Goal: Consume media (video, audio): Consume media (video, audio)

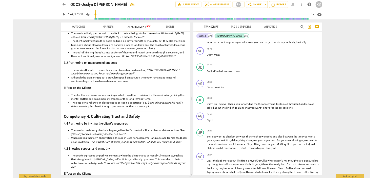
scroll to position [324, 0]
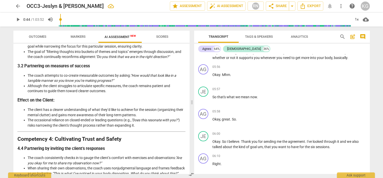
click at [19, 19] on span "play_arrow" at bounding box center [18, 19] width 6 height 6
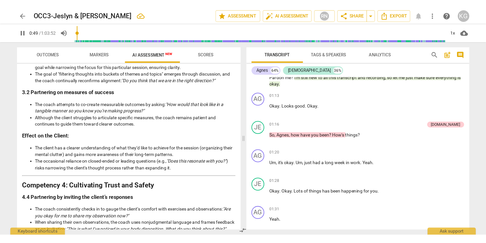
scroll to position [264, 0]
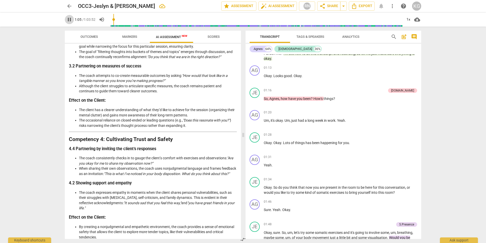
click at [71, 19] on span "pause" at bounding box center [69, 19] width 6 height 6
type input "65"
click at [65, 15] on button "play_arrow" at bounding box center [69, 19] width 9 height 9
click at [114, 21] on input "range" at bounding box center [255, 19] width 294 height 16
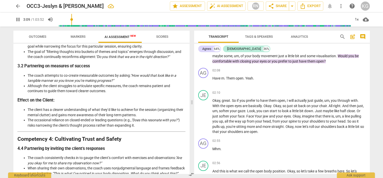
scroll to position [565, 0]
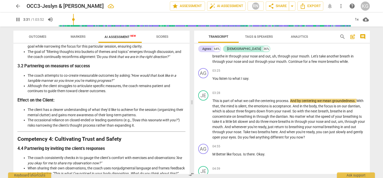
click at [19, 21] on span "pause" at bounding box center [18, 19] width 6 height 6
click at [18, 19] on span "play_arrow" at bounding box center [18, 19] width 6 height 6
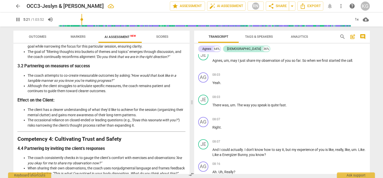
scroll to position [1098, 0]
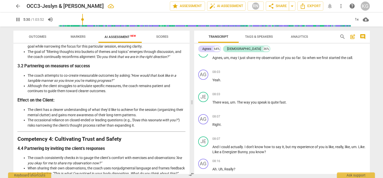
click at [19, 17] on span "pause" at bounding box center [18, 19] width 6 height 6
click at [18, 22] on span "play_arrow" at bounding box center [18, 19] width 6 height 6
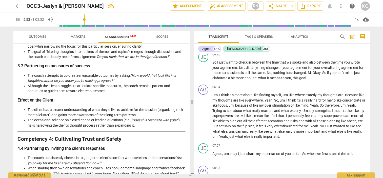
scroll to position [1003, 0]
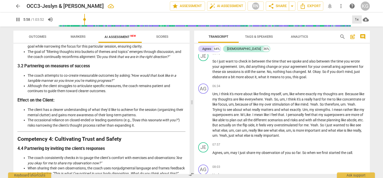
click at [357, 18] on div "1x" at bounding box center [357, 19] width 10 height 8
click at [361, 39] on li "1.25x" at bounding box center [360, 40] width 17 height 10
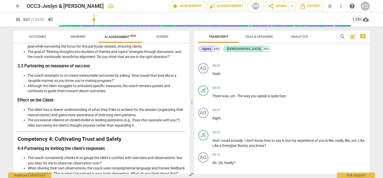
scroll to position [1105, 0]
click at [359, 19] on div "1.25x" at bounding box center [357, 19] width 10 height 8
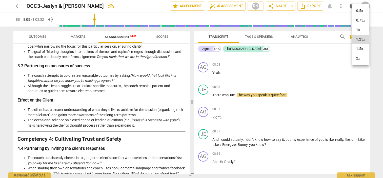
click at [362, 47] on li "1.5x" at bounding box center [360, 49] width 17 height 10
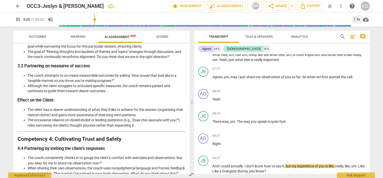
scroll to position [1112, 0]
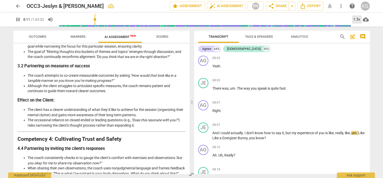
click at [355, 18] on div "1.5x" at bounding box center [357, 19] width 10 height 8
click at [356, 32] on li "1x" at bounding box center [360, 30] width 17 height 10
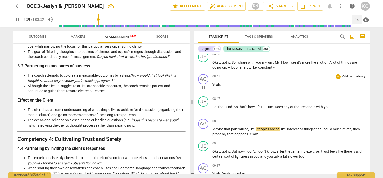
scroll to position [1407, 0]
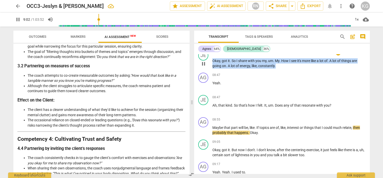
drag, startPoint x: 278, startPoint y: 68, endPoint x: 212, endPoint y: 62, distance: 65.8
click at [212, 62] on div "JE play_arrow pause 08:38 + Add competency keyboard_arrow_right Okay , got it .…" at bounding box center [282, 59] width 176 height 22
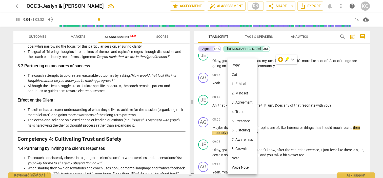
click at [289, 59] on div at bounding box center [191, 89] width 383 height 178
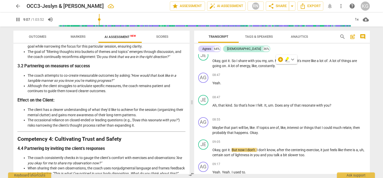
click at [19, 18] on span "pause" at bounding box center [18, 19] width 6 height 6
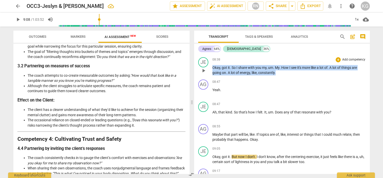
drag, startPoint x: 283, startPoint y: 68, endPoint x: 212, endPoint y: 56, distance: 71.1
click at [212, 56] on div "JE play_arrow pause 08:38 + Add competency keyboard_arrow_right Okay , got it .…" at bounding box center [282, 66] width 176 height 22
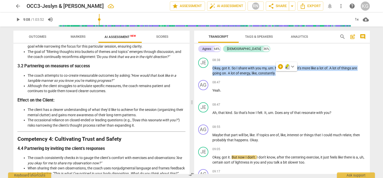
click at [288, 66] on icon "button" at bounding box center [287, 66] width 3 height 4
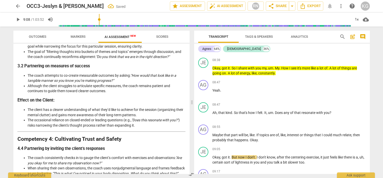
click at [20, 19] on span "play_arrow" at bounding box center [18, 19] width 6 height 6
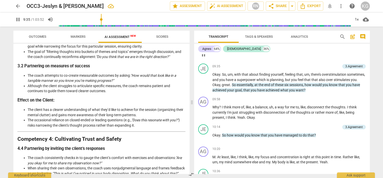
scroll to position [1579, 0]
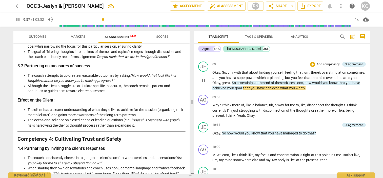
click at [205, 80] on span "pause" at bounding box center [204, 80] width 6 height 6
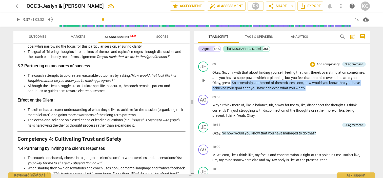
drag, startPoint x: 255, startPoint y: 80, endPoint x: 327, endPoint y: 88, distance: 72.6
click at [327, 88] on p "Okay . So , um , with that about finding yourself , feeling that , um , there's…" at bounding box center [288, 80] width 153 height 21
click at [318, 97] on div "09:58 + Add competency keyboard_arrow_right" at bounding box center [288, 97] width 153 height 5
click at [17, 18] on span "play_arrow" at bounding box center [18, 19] width 6 height 6
click at [17, 18] on span "pause" at bounding box center [18, 19] width 6 height 6
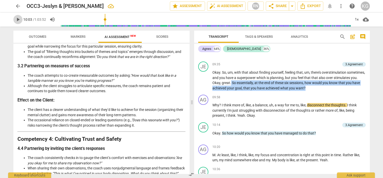
click at [17, 18] on span "play_arrow" at bounding box center [18, 19] width 6 height 6
click at [17, 18] on span "pause" at bounding box center [18, 19] width 6 height 6
click at [17, 18] on span "play_arrow" at bounding box center [18, 19] width 6 height 6
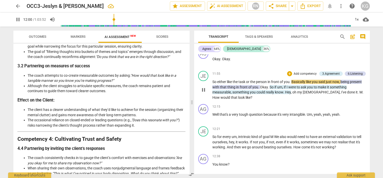
scroll to position [1881, 0]
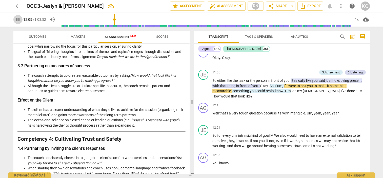
click at [19, 17] on span "pause" at bounding box center [18, 19] width 6 height 6
click at [86, 35] on span "Markers" at bounding box center [78, 37] width 15 height 4
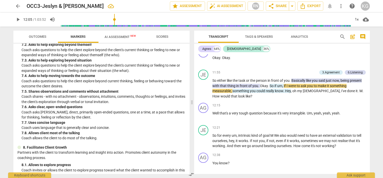
scroll to position [557, 0]
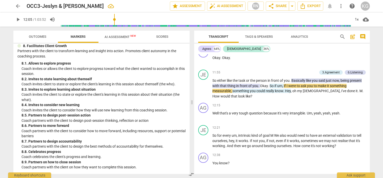
click at [162, 36] on span "Scores" at bounding box center [162, 37] width 12 height 4
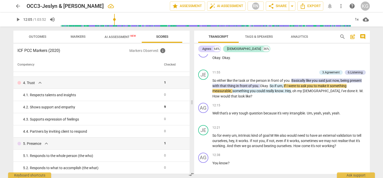
scroll to position [0, 0]
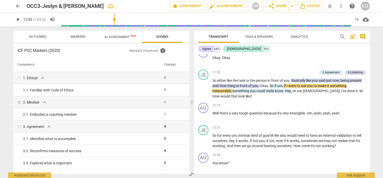
click at [121, 37] on span "AI Assessment New" at bounding box center [120, 37] width 31 height 4
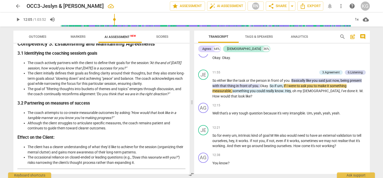
scroll to position [287, 0]
click at [19, 19] on span "play_arrow" at bounding box center [18, 19] width 6 height 6
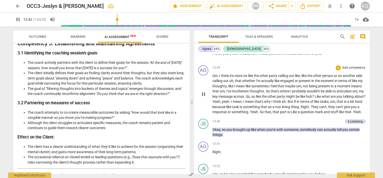
scroll to position [2012, 0]
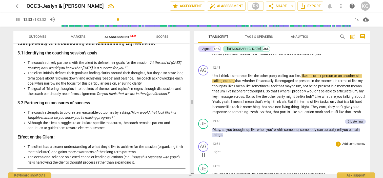
click at [284, 144] on div "AG play_arrow pause 13:51 + Add competency keyboard_arrow_right Right ." at bounding box center [282, 151] width 176 height 22
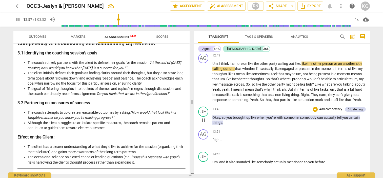
scroll to position [2025, 0]
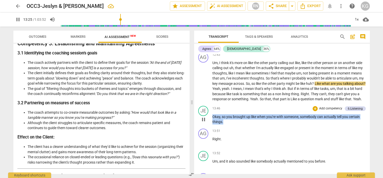
drag, startPoint x: 231, startPoint y: 129, endPoint x: 211, endPoint y: 122, distance: 20.7
click at [211, 122] on div "JE play_arrow pause 13:46 + Add competency 6.Listening keyboard_arrow_right Oka…" at bounding box center [282, 115] width 176 height 23
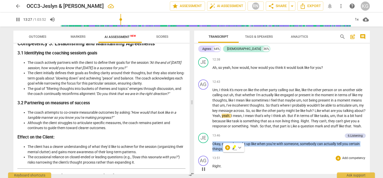
scroll to position [1984, 0]
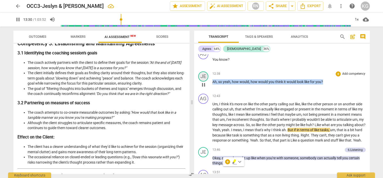
drag, startPoint x: 324, startPoint y: 82, endPoint x: 202, endPoint y: 81, distance: 122.3
click at [202, 81] on div "JE play_arrow pause 12:38 + Add competency keyboard_arrow_right Ah , so yeah , …" at bounding box center [282, 80] width 176 height 22
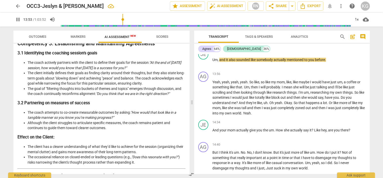
scroll to position [2128, 0]
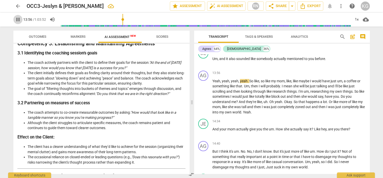
click at [16, 17] on span "pause" at bounding box center [18, 19] width 6 height 6
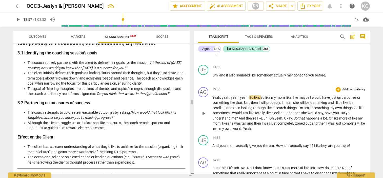
scroll to position [2083, 0]
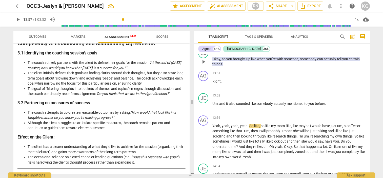
click at [238, 69] on div "JE play_arrow pause 13:46 + Add competency 6.Listening keyboard_arrow_right Oka…" at bounding box center [282, 57] width 176 height 23
click at [232, 67] on p "Okay , so you brought up like when you're with someone , somebody can actually …" at bounding box center [288, 61] width 153 height 10
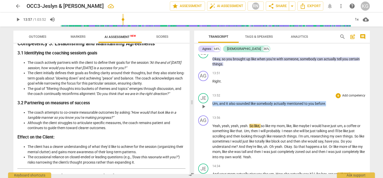
drag, startPoint x: 328, startPoint y: 108, endPoint x: 212, endPoint y: 109, distance: 115.7
click at [212, 109] on div "JE play_arrow pause 13:52 + Add competency keyboard_arrow_right Um , and it als…" at bounding box center [282, 102] width 176 height 22
click at [17, 18] on span "play_arrow" at bounding box center [18, 19] width 6 height 6
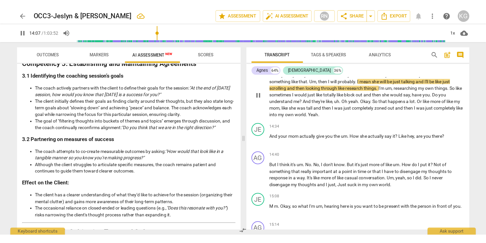
scroll to position [2157, 0]
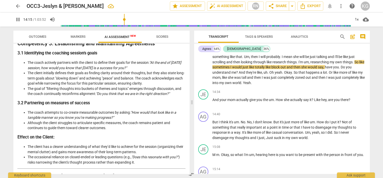
click at [19, 19] on span "pause" at bounding box center [18, 19] width 6 height 6
click at [17, 17] on span "play_arrow" at bounding box center [18, 19] width 6 height 6
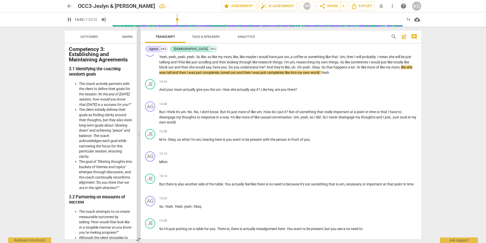
scroll to position [623, 0]
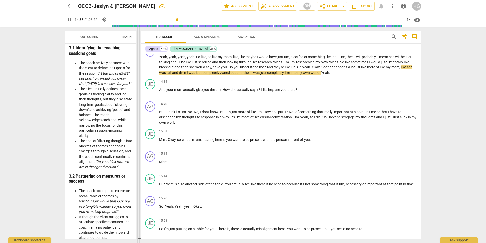
drag, startPoint x: 243, startPoint y: 136, endPoint x: 138, endPoint y: 133, distance: 104.6
click at [138, 133] on span at bounding box center [138, 135] width 3 height 216
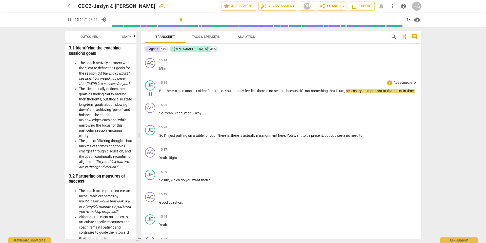
scroll to position [2104, 0]
click at [70, 17] on span "pause" at bounding box center [69, 19] width 6 height 6
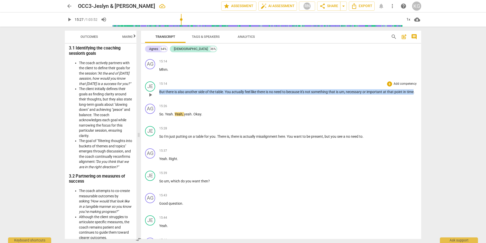
drag, startPoint x: 160, startPoint y: 92, endPoint x: 166, endPoint y: 96, distance: 7.7
click at [166, 94] on p "But there is also another side of the table . You actually feel like there is n…" at bounding box center [288, 91] width 258 height 5
click at [70, 19] on span "play_arrow" at bounding box center [69, 19] width 6 height 6
click at [149, 95] on span "pause" at bounding box center [150, 95] width 6 height 6
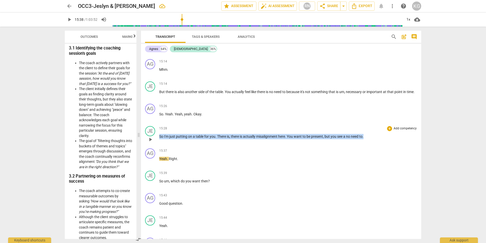
drag, startPoint x: 160, startPoint y: 134, endPoint x: 355, endPoint y: 139, distance: 195.1
click at [355, 139] on div "15:28 + Add competency keyboard_arrow_right So I'm just putting on a table for …" at bounding box center [288, 135] width 258 height 18
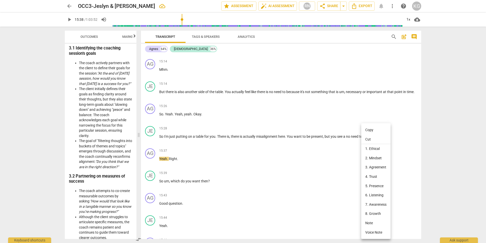
click at [343, 127] on div at bounding box center [243, 121] width 486 height 243
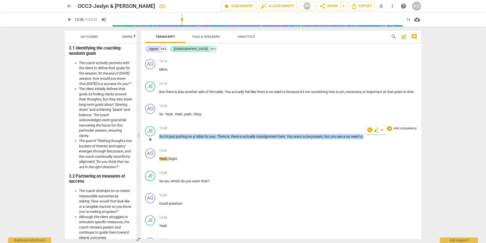
drag, startPoint x: 160, startPoint y: 136, endPoint x: 348, endPoint y: 141, distance: 188.7
click at [348, 141] on div "15:28 + Add competency keyboard_arrow_right So I'm just putting on a table for …" at bounding box center [288, 135] width 258 height 18
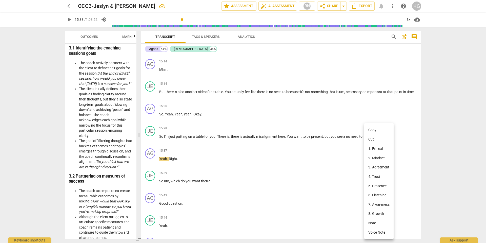
click at [356, 129] on div at bounding box center [243, 121] width 486 height 243
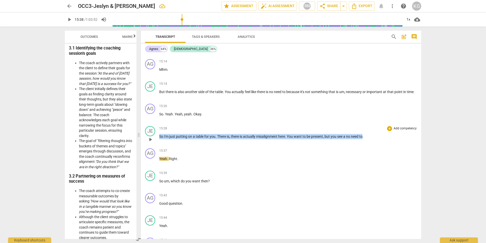
drag, startPoint x: 365, startPoint y: 135, endPoint x: 156, endPoint y: 137, distance: 208.7
click at [156, 137] on div "JE play_arrow pause 15:28 + Add competency keyboard_arrow_right So I'm just put…" at bounding box center [281, 135] width 280 height 22
click at [379, 129] on span "keyboard_arrow_down" at bounding box center [381, 130] width 6 height 6
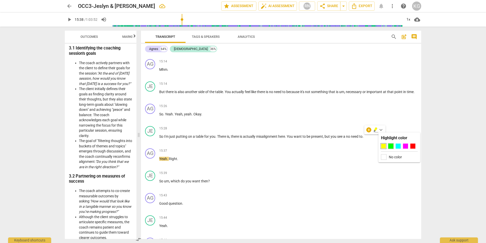
click at [383, 146] on div at bounding box center [390, 145] width 5 height 5
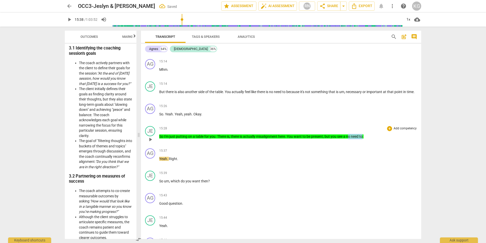
drag, startPoint x: 364, startPoint y: 135, endPoint x: 350, endPoint y: 137, distance: 14.5
click at [350, 137] on p "So I'm just putting on a table for you . There is , there is actually misalignm…" at bounding box center [288, 136] width 258 height 5
click at [371, 146] on div "JE play_arrow pause 15:28 + Add competency keyboard_arrow_right So I'm just put…" at bounding box center [281, 135] width 280 height 22
click at [71, 21] on span "play_arrow" at bounding box center [69, 19] width 6 height 6
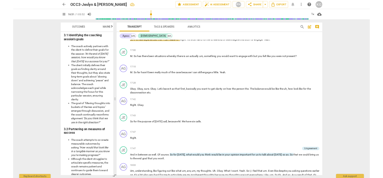
scroll to position [2357, 0]
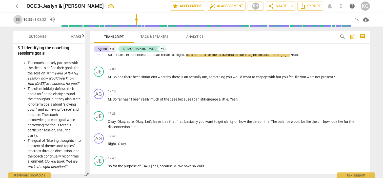
click at [19, 22] on span "pause" at bounding box center [18, 19] width 6 height 6
click at [21, 19] on span "play_arrow" at bounding box center [17, 19] width 9 height 6
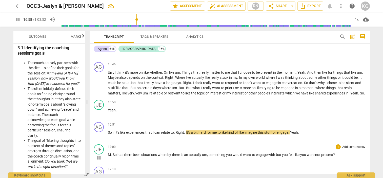
scroll to position [2277, 0]
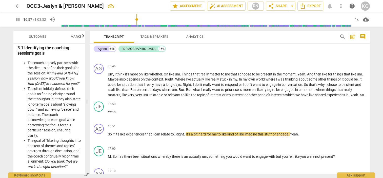
click at [137, 21] on input "range" at bounding box center [205, 19] width 292 height 16
click at [136, 21] on input "range" at bounding box center [205, 19] width 292 height 16
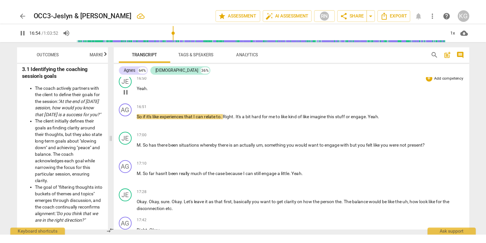
scroll to position [2326, 0]
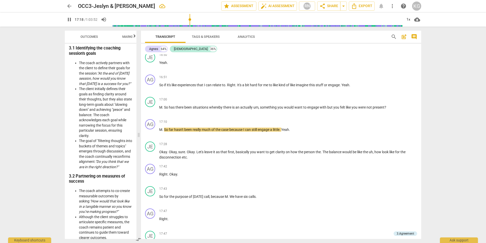
click at [68, 17] on span "pause" at bounding box center [69, 19] width 6 height 6
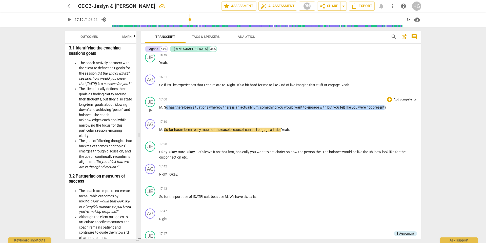
drag, startPoint x: 166, startPoint y: 112, endPoint x: 386, endPoint y: 113, distance: 219.6
click at [383, 110] on p "M . So has there been situations whereby there is an actually um , something yo…" at bounding box center [288, 107] width 258 height 5
click at [383, 105] on span "keyboard_arrow_down" at bounding box center [402, 106] width 6 height 6
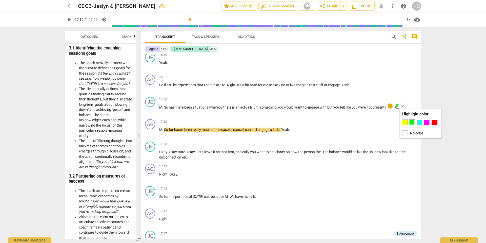
click at [383, 123] on div at bounding box center [404, 122] width 5 height 5
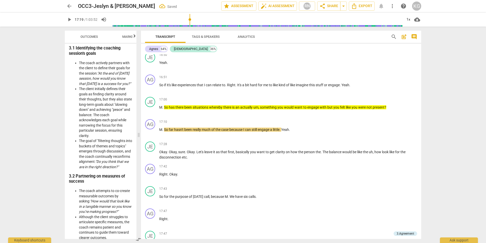
click at [68, 20] on span "play_arrow" at bounding box center [69, 19] width 6 height 6
click at [270, 137] on div "17:10 + Add competency keyboard_arrow_right M . So far hasn't been really much …" at bounding box center [288, 128] width 258 height 18
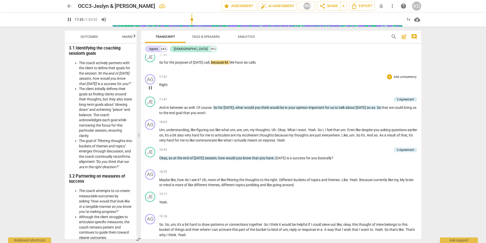
scroll to position [2465, 0]
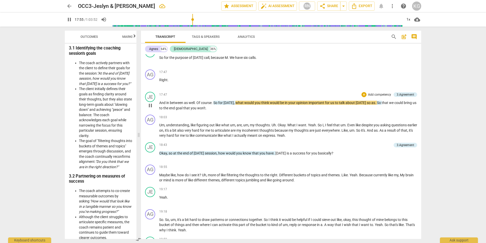
click at [149, 108] on span "pause" at bounding box center [150, 105] width 6 height 6
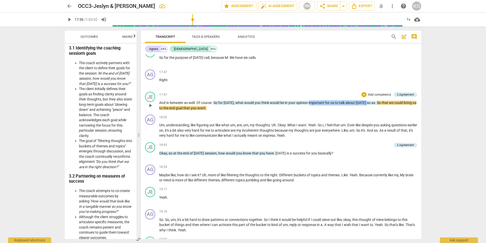
drag, startPoint x: 309, startPoint y: 106, endPoint x: 364, endPoint y: 107, distance: 55.2
click at [364, 107] on p "And in between as well . Of course . So for [DATE] , what would you think would…" at bounding box center [288, 105] width 258 height 10
click at [216, 105] on span "So" at bounding box center [215, 103] width 5 height 4
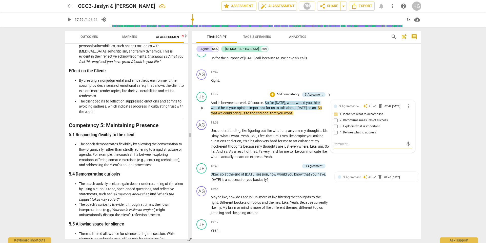
scroll to position [367, 0]
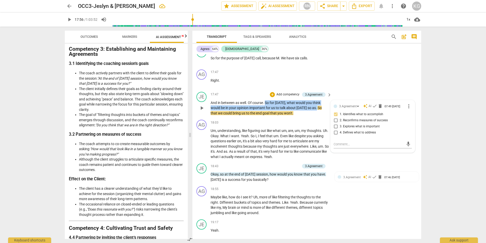
drag, startPoint x: 266, startPoint y: 106, endPoint x: 316, endPoint y: 115, distance: 51.2
click at [316, 115] on p "And in between as well . Of course . So for [DATE] , what would you think would…" at bounding box center [270, 108] width 119 height 16
click at [381, 84] on div "AG play_arrow pause 17:47 + Add competency keyboard_arrow_right Right ." at bounding box center [306, 78] width 229 height 22
drag, startPoint x: 265, startPoint y: 107, endPoint x: 306, endPoint y: 113, distance: 41.0
click at [306, 113] on p "And in between as well . Of course . So for [DATE] , what would you think would…" at bounding box center [270, 108] width 119 height 16
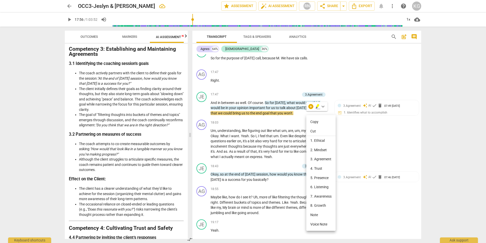
click at [317, 108] on div at bounding box center [243, 121] width 486 height 243
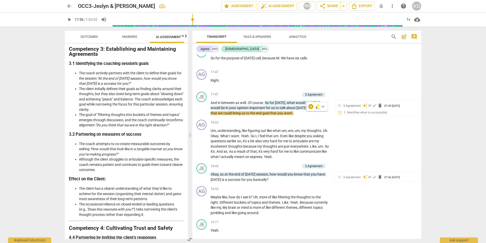
click at [317, 107] on icon "button" at bounding box center [318, 106] width 5 height 6
drag, startPoint x: 265, startPoint y: 107, endPoint x: 315, endPoint y: 111, distance: 50.6
click at [315, 111] on p "And in between as well . Of course . So for [DATE] , what would you think would…" at bounding box center [270, 108] width 119 height 16
click at [308, 118] on div "JE play_arrow pause 17:47 + Add competency 3.Agreement keyboard_arrow_right And…" at bounding box center [306, 104] width 229 height 28
drag, startPoint x: 315, startPoint y: 113, endPoint x: 265, endPoint y: 107, distance: 50.5
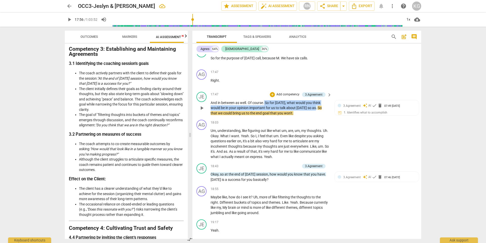
click at [265, 107] on p "And in between as well . Of course . So for [DATE] , what would you think would…" at bounding box center [270, 108] width 119 height 16
click at [327, 106] on icon "button" at bounding box center [326, 106] width 3 height 4
drag, startPoint x: 267, startPoint y: 107, endPoint x: 306, endPoint y: 113, distance: 39.4
click at [306, 113] on p "And in between as well . Of course . So for [DATE] , what would you think would…" at bounding box center [270, 108] width 119 height 16
click at [322, 106] on span "keyboard_arrow_down" at bounding box center [323, 106] width 6 height 6
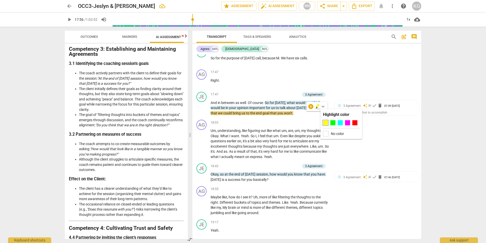
click at [323, 121] on div at bounding box center [325, 122] width 5 height 5
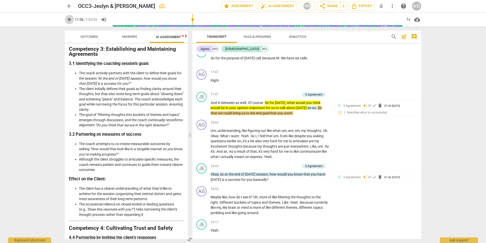
click at [70, 19] on span "play_arrow" at bounding box center [69, 19] width 6 height 6
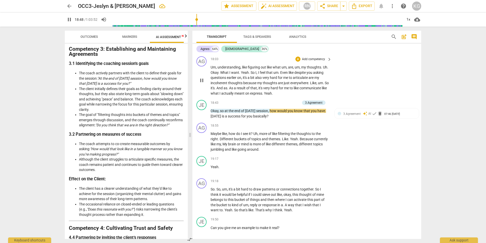
scroll to position [2907, 0]
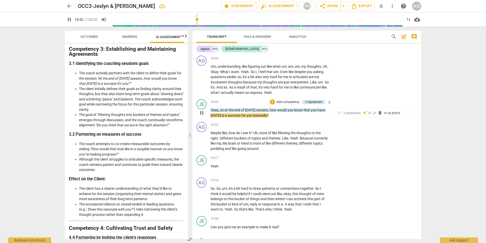
click at [203, 116] on span "pause" at bounding box center [202, 113] width 6 height 6
drag, startPoint x: 271, startPoint y: 114, endPoint x: 252, endPoint y: 121, distance: 19.7
click at [252, 118] on p "Okay , so at the end of [DATE] session , how would you know that you have . [DA…" at bounding box center [270, 112] width 119 height 10
click at [263, 113] on icon "button" at bounding box center [264, 114] width 5 height 6
click at [204, 116] on span "play_arrow" at bounding box center [202, 113] width 6 height 6
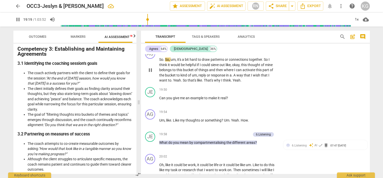
scroll to position [3036, 0]
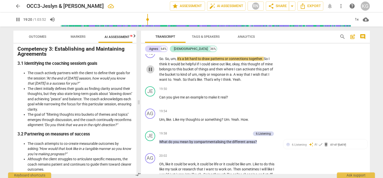
click at [152, 72] on span "pause" at bounding box center [150, 69] width 6 height 6
click at [18, 21] on span "play_arrow" at bounding box center [18, 19] width 6 height 6
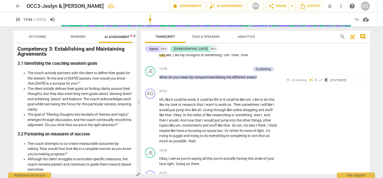
scroll to position [3101, 0]
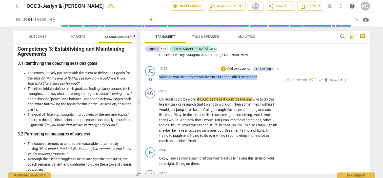
drag, startPoint x: 160, startPoint y: 82, endPoint x: 257, endPoint y: 84, distance: 97.0
click at [257, 80] on p "What do you mean by compartmentalising the different areas ?" at bounding box center [218, 76] width 119 height 5
click at [267, 76] on icon "button" at bounding box center [268, 77] width 2 height 2
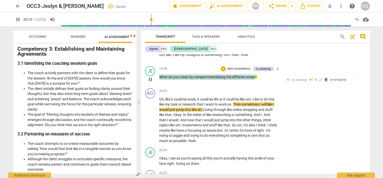
drag, startPoint x: 255, startPoint y: 82, endPoint x: 160, endPoint y: 84, distance: 94.5
click at [160, 80] on p "What do you mean by compartmentalising the different areas ?" at bounding box center [218, 76] width 119 height 5
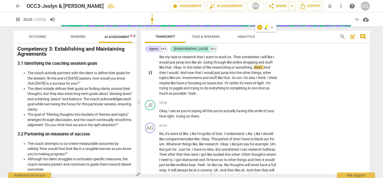
scroll to position [3162, 0]
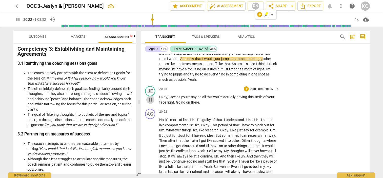
click at [151, 103] on span "pause" at bounding box center [150, 100] width 6 height 6
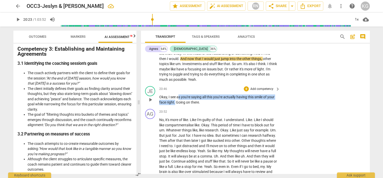
drag, startPoint x: 179, startPoint y: 102, endPoint x: 175, endPoint y: 108, distance: 7.1
click at [175, 105] on p "Okay , I see as you're saying all this you're actually having this smile of you…" at bounding box center [218, 99] width 119 height 10
click at [194, 102] on span "keyboard_arrow_down" at bounding box center [193, 101] width 6 height 6
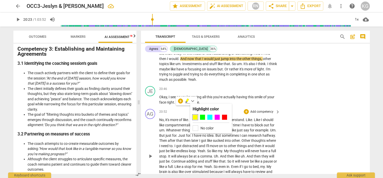
click at [196, 115] on div at bounding box center [195, 117] width 5 height 5
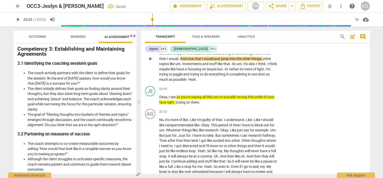
click at [149, 62] on span "play_arrow" at bounding box center [150, 59] width 6 height 6
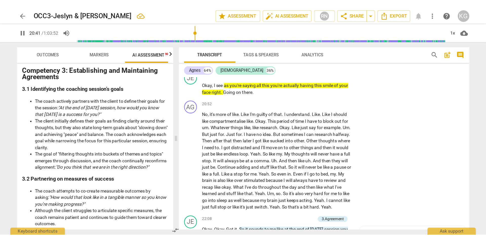
scroll to position [3200, 0]
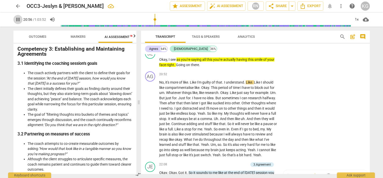
drag, startPoint x: 20, startPoint y: 21, endPoint x: 40, endPoint y: 35, distance: 24.5
click at [20, 21] on span "pause" at bounding box center [18, 19] width 6 height 6
click at [17, 18] on span "play_arrow" at bounding box center [18, 19] width 6 height 6
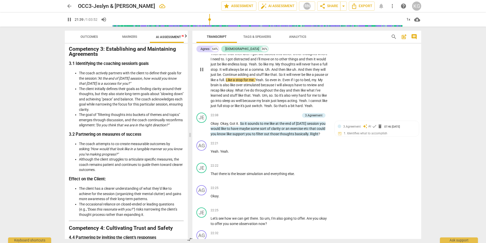
scroll to position [3249, 0]
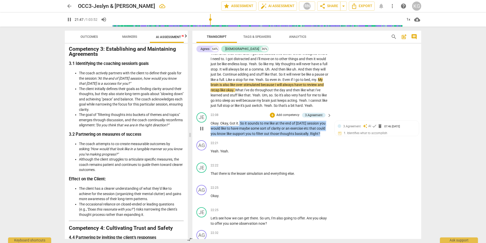
drag, startPoint x: 239, startPoint y: 132, endPoint x: 320, endPoint y: 142, distance: 81.8
click at [320, 136] on p "Okay . Okay , Got it . So it sounds to me like at the end of [DATE] session you…" at bounding box center [270, 129] width 119 height 16
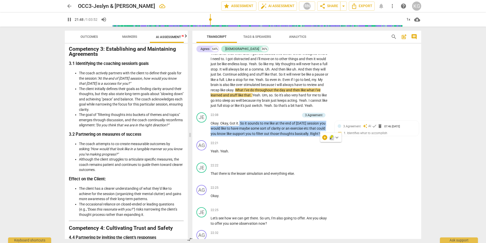
click at [331, 137] on icon "button" at bounding box center [331, 137] width 3 height 4
drag, startPoint x: 320, startPoint y: 142, endPoint x: 239, endPoint y: 134, distance: 80.7
click at [239, 134] on p "Okay . Okay , Got it . So it sounds to me like at the end of [DATE] session you…" at bounding box center [270, 129] width 119 height 16
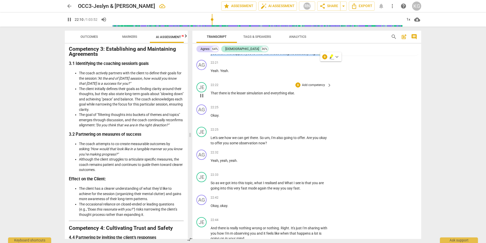
scroll to position [3330, 0]
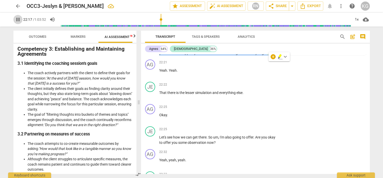
click at [15, 18] on span "pause" at bounding box center [18, 19] width 6 height 6
click at [19, 21] on span "play_arrow" at bounding box center [18, 19] width 6 height 6
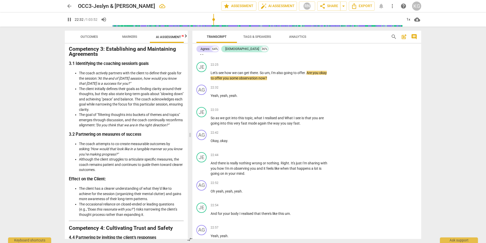
scroll to position [3399, 0]
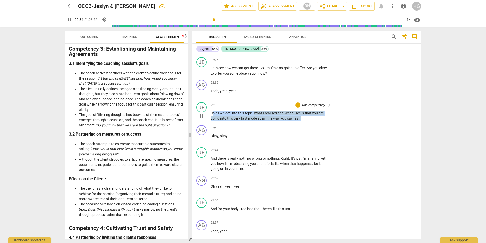
drag, startPoint x: 212, startPoint y: 123, endPoint x: 307, endPoint y: 127, distance: 94.8
click at [307, 121] on p "So as we got into this topic , what I realised and What I see is that you are g…" at bounding box center [270, 115] width 119 height 10
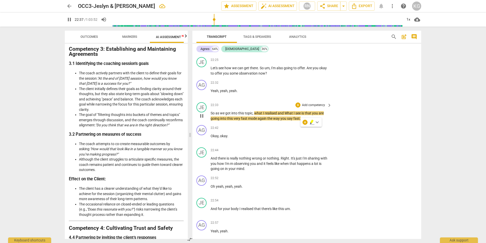
click at [211, 115] on span "So" at bounding box center [213, 113] width 5 height 4
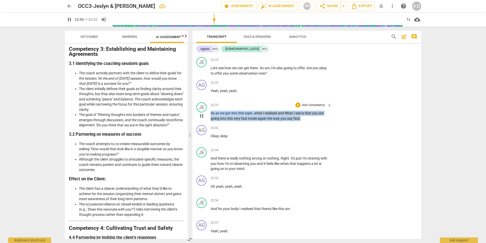
drag, startPoint x: 211, startPoint y: 124, endPoint x: 301, endPoint y: 129, distance: 90.5
click at [301, 121] on p "So as we got into this topic , what I realised and What I see is that you are g…" at bounding box center [270, 115] width 119 height 10
click at [311, 123] on icon "button" at bounding box center [311, 123] width 2 height 2
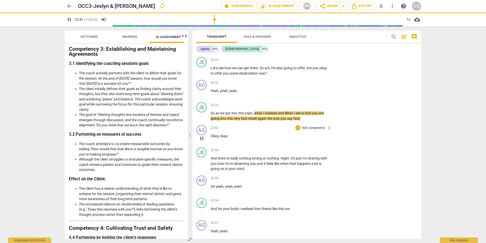
click at [348, 137] on div "AG play_arrow pause 22:42 + Add competency keyboard_arrow_right Okay , okay ." at bounding box center [306, 134] width 229 height 22
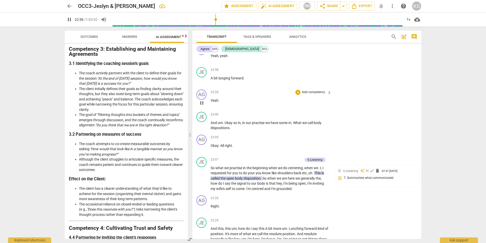
scroll to position [3579, 0]
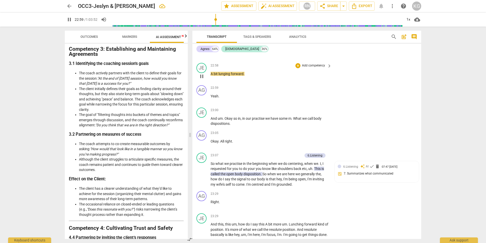
click at [210, 80] on div "play_arrow pause" at bounding box center [204, 76] width 13 height 7
drag, startPoint x: 210, startPoint y: 84, endPoint x: 239, endPoint y: 87, distance: 29.2
click at [239, 83] on div "JE play_arrow pause 22:58 + Add competency keyboard_arrow_right A bit lunging f…" at bounding box center [306, 72] width 229 height 22
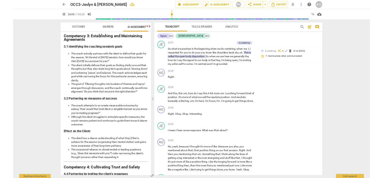
scroll to position [3679, 0]
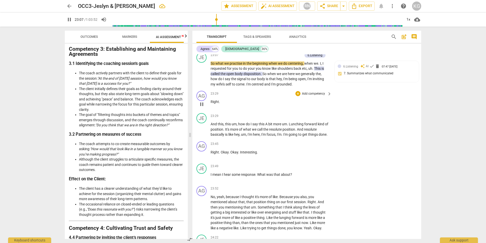
click at [201, 107] on span "pause" at bounding box center [202, 104] width 6 height 6
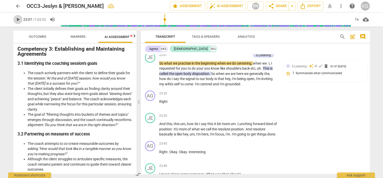
click at [17, 20] on span "play_arrow" at bounding box center [18, 19] width 6 height 6
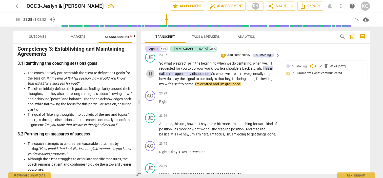
click at [151, 77] on span "pause" at bounding box center [150, 74] width 6 height 6
click at [278, 58] on span "keyboard_arrow_right" at bounding box center [278, 55] width 6 height 6
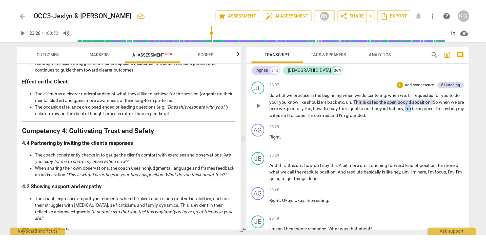
scroll to position [287, 0]
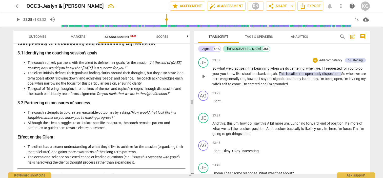
click at [217, 70] on span "So" at bounding box center [214, 68] width 5 height 4
click at [283, 81] on span "signal" at bounding box center [278, 79] width 10 height 4
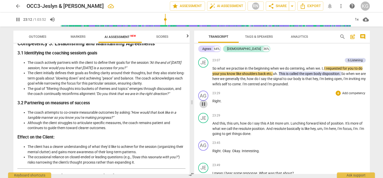
click at [201, 107] on span "pause" at bounding box center [204, 104] width 6 height 6
click at [203, 107] on span "play_arrow" at bounding box center [204, 104] width 6 height 6
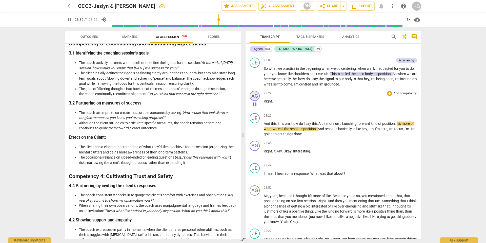
click at [257, 101] on div "AG" at bounding box center [255, 96] width 10 height 10
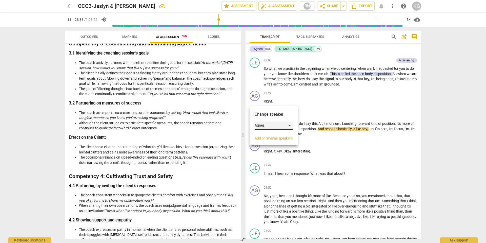
click at [289, 125] on div "Agnes" at bounding box center [274, 125] width 38 height 8
click at [282, 132] on li "[DEMOGRAPHIC_DATA]" at bounding box center [277, 135] width 45 height 10
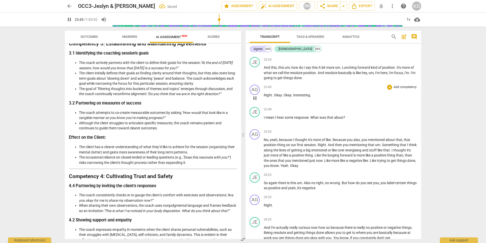
scroll to position [3488, 0]
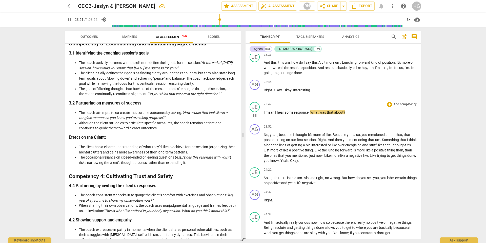
click at [255, 118] on span "pause" at bounding box center [255, 115] width 6 height 6
click at [256, 118] on span "play_arrow" at bounding box center [255, 115] width 6 height 6
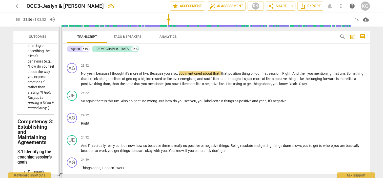
scroll to position [1254, 0]
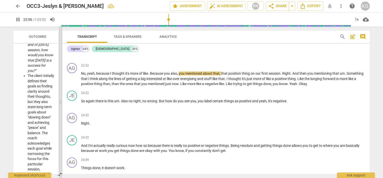
drag, startPoint x: 192, startPoint y: 100, endPoint x: 61, endPoint y: 79, distance: 133.1
click at [61, 79] on span at bounding box center [60, 102] width 3 height 151
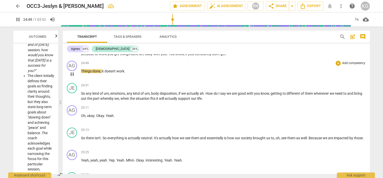
scroll to position [3350, 0]
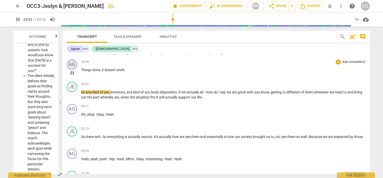
click at [74, 66] on div "AG" at bounding box center [72, 65] width 10 height 10
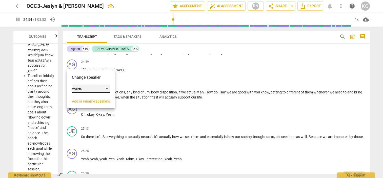
click at [104, 89] on div "Agnes" at bounding box center [91, 89] width 38 height 8
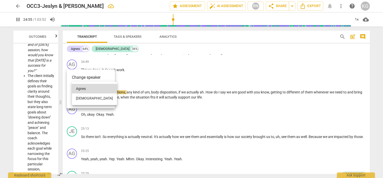
click at [104, 99] on li "[DEMOGRAPHIC_DATA]" at bounding box center [94, 98] width 45 height 10
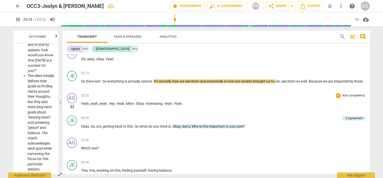
scroll to position [3408, 0]
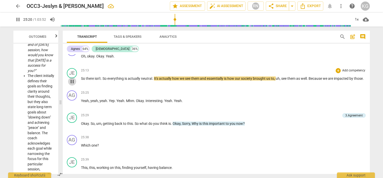
drag, startPoint x: 75, startPoint y: 81, endPoint x: 79, endPoint y: 83, distance: 4.5
click at [75, 81] on span "pause" at bounding box center [72, 82] width 8 height 6
click at [17, 18] on span "play_arrow" at bounding box center [18, 19] width 6 height 6
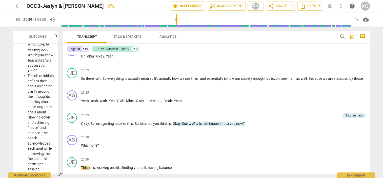
click at [17, 20] on span "pause" at bounding box center [18, 19] width 6 height 6
drag, startPoint x: 247, startPoint y: 124, endPoint x: 192, endPoint y: 123, distance: 54.7
click at [192, 123] on p "Okay . So , um , getting back to this . So what do you think is . Okay , Sorry …" at bounding box center [223, 123] width 285 height 5
click at [262, 115] on span "keyboard_arrow_down" at bounding box center [262, 117] width 6 height 6
click at [265, 132] on div at bounding box center [264, 133] width 5 height 5
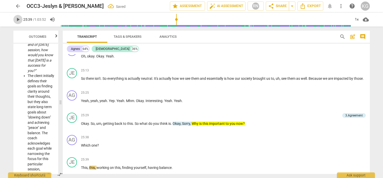
click at [14, 20] on span "play_arrow" at bounding box center [17, 19] width 9 height 6
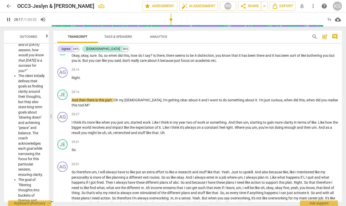
scroll to position [3685, 0]
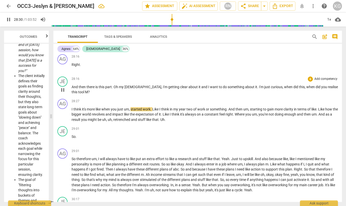
click at [64, 93] on span "pause" at bounding box center [63, 90] width 6 height 6
click at [63, 93] on span "play_arrow" at bounding box center [63, 90] width 6 height 6
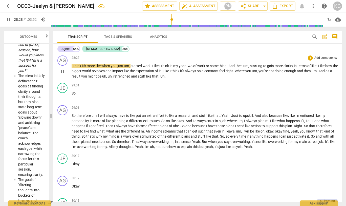
scroll to position [3729, 0]
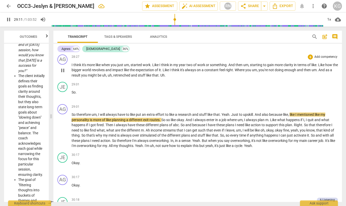
click at [62, 73] on span "pause" at bounding box center [63, 70] width 6 height 6
click at [62, 73] on span "play_arrow" at bounding box center [63, 70] width 6 height 6
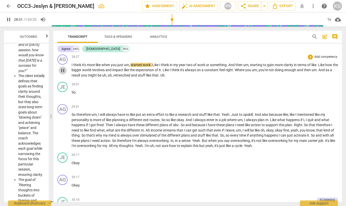
click at [62, 73] on span "pause" at bounding box center [63, 70] width 6 height 6
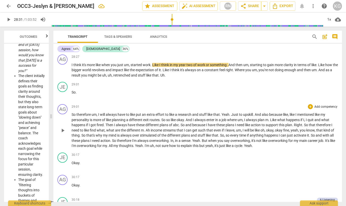
click at [64, 133] on span "play_arrow" at bounding box center [63, 130] width 6 height 6
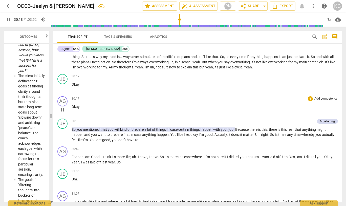
scroll to position [3849, 0]
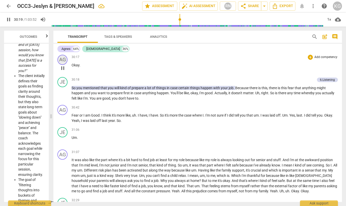
click at [63, 64] on div "AG" at bounding box center [62, 60] width 10 height 10
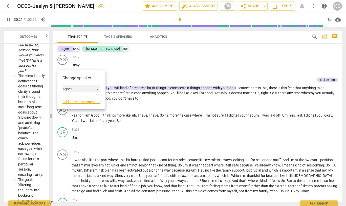
click at [97, 88] on div "Agnes" at bounding box center [82, 89] width 38 height 8
click at [92, 97] on li "[DEMOGRAPHIC_DATA]" at bounding box center [85, 99] width 45 height 10
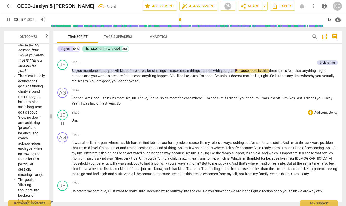
scroll to position [3867, 0]
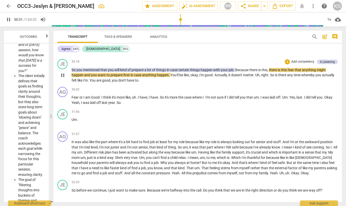
click at [61, 78] on span "pause" at bounding box center [63, 75] width 6 height 6
click at [73, 72] on span "So" at bounding box center [74, 70] width 5 height 4
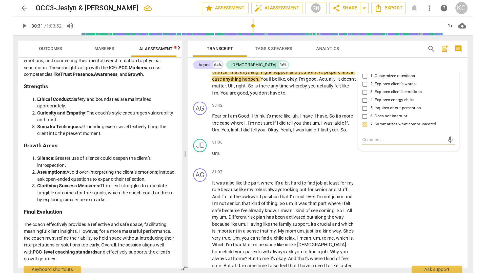
scroll to position [367, 0]
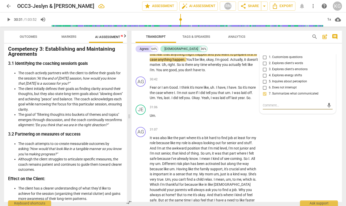
click at [327, 64] on div "JE play_arrow pause 30:18 + Add competency 6.Listening keyboard_arrow_right So …" at bounding box center [237, 53] width 211 height 44
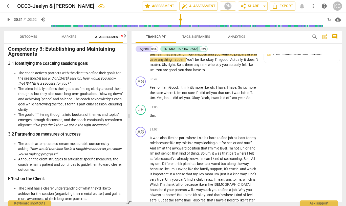
click at [194, 67] on span "there" at bounding box center [189, 65] width 9 height 4
click at [177, 67] on span "." at bounding box center [176, 65] width 2 height 4
drag, startPoint x: 151, startPoint y: 74, endPoint x: 186, endPoint y: 89, distance: 38.6
click at [186, 72] on p "So you mentioned that you will kind of prepare a lot of things in case certain …" at bounding box center [204, 56] width 108 height 31
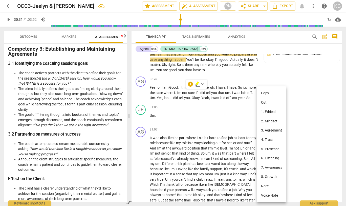
click at [202, 84] on div at bounding box center [173, 103] width 346 height 206
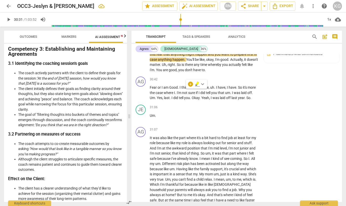
click at [202, 84] on span "keyboard_arrow_down" at bounding box center [203, 84] width 6 height 6
click at [205, 100] on div at bounding box center [205, 100] width 5 height 5
click at [185, 62] on span "." at bounding box center [186, 59] width 2 height 4
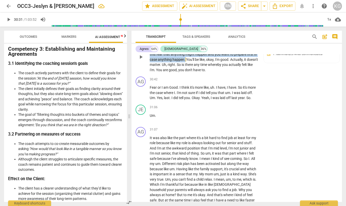
drag, startPoint x: 151, startPoint y: 74, endPoint x: 185, endPoint y: 89, distance: 37.4
click at [185, 72] on p "So you mentioned that you will kind of prepare a lot of things in case certain …" at bounding box center [204, 56] width 108 height 31
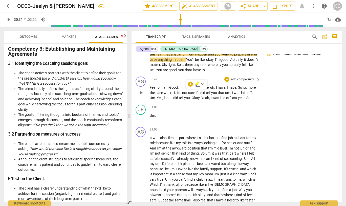
click at [289, 103] on div "AG play_arrow pause 30:42 + Add competency keyboard_arrow_right Fear or I am Go…" at bounding box center [237, 88] width 211 height 28
drag, startPoint x: 149, startPoint y: 75, endPoint x: 185, endPoint y: 89, distance: 37.9
click at [185, 74] on div "JE play_arrow pause 30:18 + Add competency 6.Listening keyboard_arrow_right So …" at bounding box center [237, 53] width 211 height 44
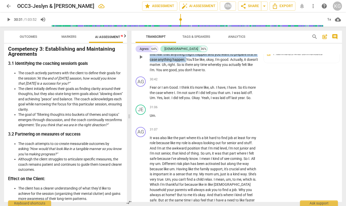
drag, startPoint x: 151, startPoint y: 74, endPoint x: 168, endPoint y: 82, distance: 18.5
click at [186, 72] on p "So you mentioned that you will kind of prepare a lot of things in case certain …" at bounding box center [204, 56] width 108 height 31
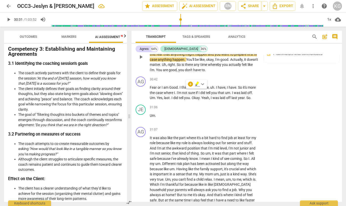
click at [151, 46] on span "So" at bounding box center [152, 44] width 5 height 4
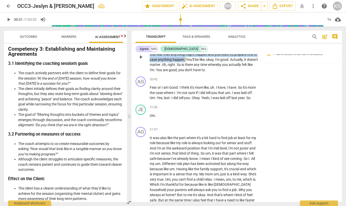
drag, startPoint x: 150, startPoint y: 75, endPoint x: 185, endPoint y: 90, distance: 37.9
click at [185, 72] on p "So you mentioned that you will kind of prepare a lot of things in case certain …" at bounding box center [204, 56] width 108 height 31
click at [204, 84] on span "keyboard_arrow_down" at bounding box center [203, 84] width 6 height 6
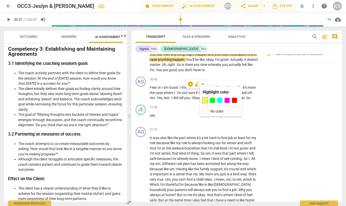
click at [205, 98] on div at bounding box center [205, 100] width 5 height 5
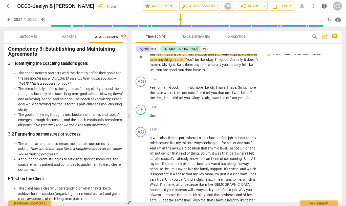
click at [291, 74] on div "JE play_arrow pause 30:18 + Add competency 6.Listening keyboard_arrow_right So …" at bounding box center [237, 53] width 211 height 44
click at [177, 51] on span "happen" at bounding box center [178, 49] width 13 height 4
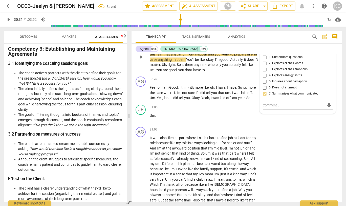
click at [190, 74] on div "JE play_arrow pause 30:18 + Add competency 6.Listening keyboard_arrow_right So …" at bounding box center [237, 53] width 211 height 44
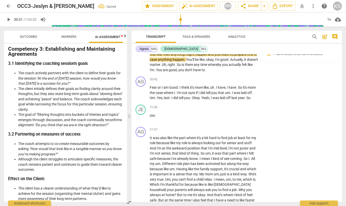
click at [177, 72] on span "good" at bounding box center [173, 70] width 8 height 4
click at [195, 62] on span "be" at bounding box center [197, 59] width 5 height 4
drag, startPoint x: 149, startPoint y: 75, endPoint x: 186, endPoint y: 82, distance: 38.1
click at [186, 74] on div "JE play_arrow pause 30:18 + Add competency 6.Listening keyboard_arrow_right So …" at bounding box center [237, 53] width 211 height 44
click at [140, 96] on span "play_arrow" at bounding box center [141, 93] width 6 height 6
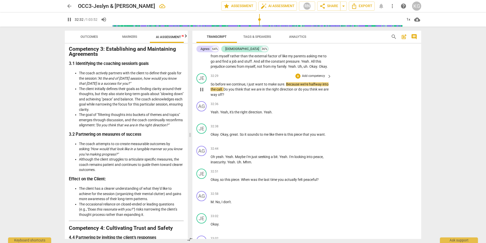
scroll to position [4802, 0]
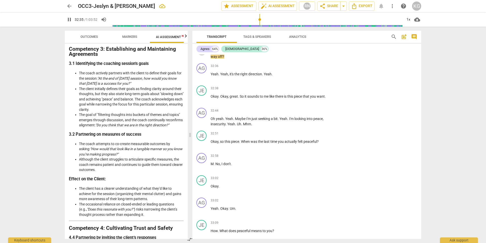
click at [202, 54] on span "pause" at bounding box center [202, 51] width 6 height 6
drag, startPoint x: 231, startPoint y: 72, endPoint x: 235, endPoint y: 80, distance: 8.5
click at [235, 59] on p "So before we continue , I just want to make sure . Because we're halfway into t…" at bounding box center [270, 52] width 119 height 16
click at [251, 69] on span "keyboard_arrow_down" at bounding box center [252, 71] width 6 height 6
click at [253, 87] on div at bounding box center [254, 86] width 5 height 5
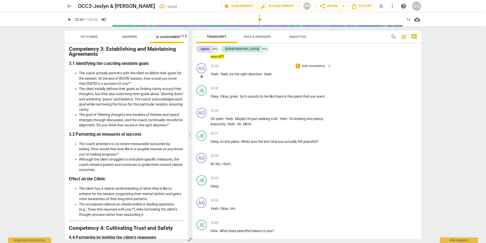
click at [203, 80] on span "play_arrow" at bounding box center [202, 76] width 6 height 6
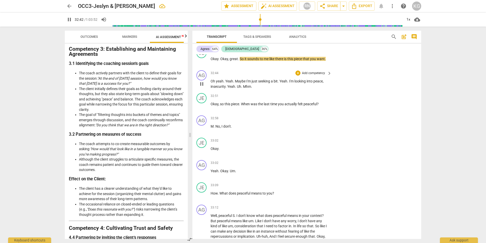
scroll to position [4841, 0]
click at [202, 64] on span "pause" at bounding box center [202, 60] width 6 height 6
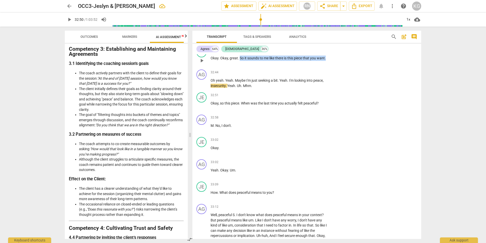
drag, startPoint x: 240, startPoint y: 79, endPoint x: 327, endPoint y: 81, distance: 87.4
click at [327, 65] on div "32:38 + Add competency keyboard_arrow_right Okay . Okay , great . So it sounds …" at bounding box center [272, 56] width 122 height 18
click at [343, 72] on span "keyboard_arrow_down" at bounding box center [343, 72] width 6 height 6
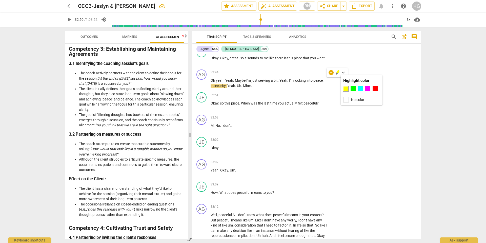
click at [346, 88] on div at bounding box center [345, 88] width 5 height 5
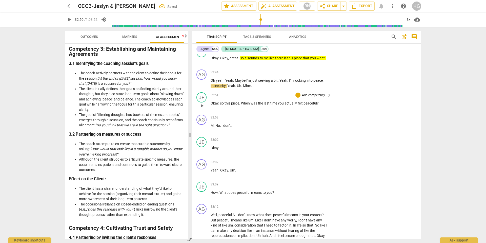
click at [201, 109] on span "play_arrow" at bounding box center [202, 106] width 6 height 6
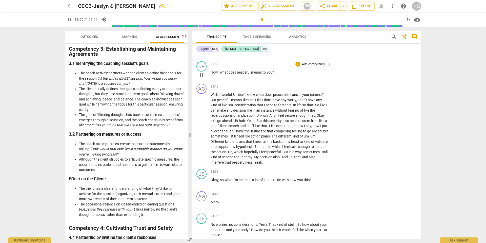
scroll to position [4962, 0]
click at [203, 77] on span "pause" at bounding box center [202, 74] width 6 height 6
click at [203, 77] on span "play_arrow" at bounding box center [202, 74] width 6 height 6
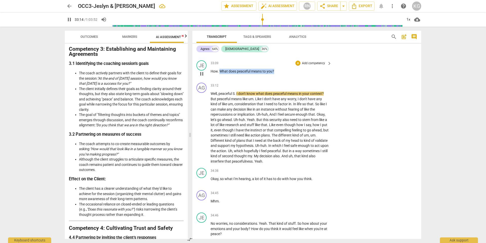
drag, startPoint x: 221, startPoint y: 91, endPoint x: 276, endPoint y: 91, distance: 55.0
click at [276, 74] on p "How . What does peaceful means to you ?" at bounding box center [270, 71] width 119 height 5
click at [292, 85] on span "keyboard_arrow_down" at bounding box center [291, 85] width 6 height 6
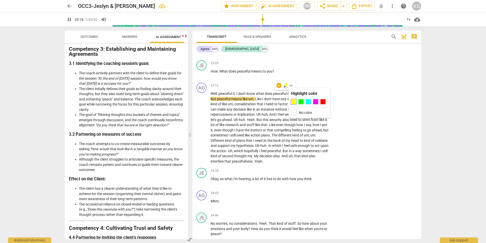
click at [295, 100] on div at bounding box center [293, 101] width 5 height 5
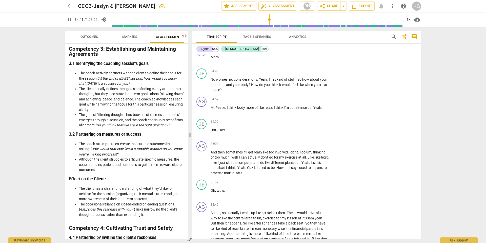
scroll to position [5034, 0]
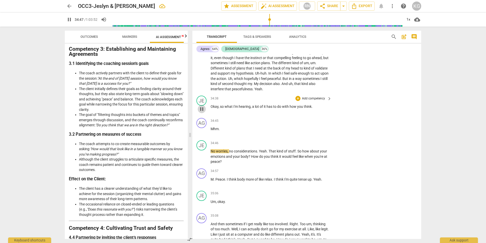
click at [203, 112] on span "pause" at bounding box center [202, 109] width 6 height 6
drag, startPoint x: 219, startPoint y: 127, endPoint x: 312, endPoint y: 128, distance: 92.4
click at [312, 109] on p "Okay , so what I'm hearing , a lot of it has to do with how you think ." at bounding box center [270, 106] width 119 height 5
click at [303, 116] on div "JE play_arrow pause 34:38 + Add competency keyboard_arrow_right Okay , so what …" at bounding box center [306, 104] width 229 height 22
click at [204, 159] on span "play_arrow" at bounding box center [202, 156] width 6 height 6
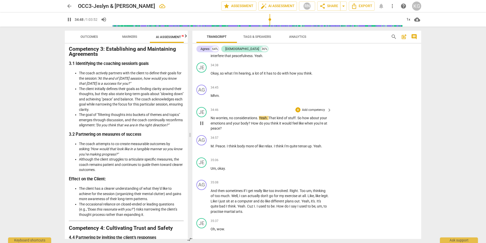
scroll to position [5067, 0]
click at [201, 126] on span "pause" at bounding box center [202, 123] width 6 height 6
drag, startPoint x: 298, startPoint y: 138, endPoint x: 296, endPoint y: 148, distance: 10.2
click at [296, 130] on p "No worries , no considerations . Yeah . That kind of stuff . So how about your …" at bounding box center [270, 123] width 119 height 16
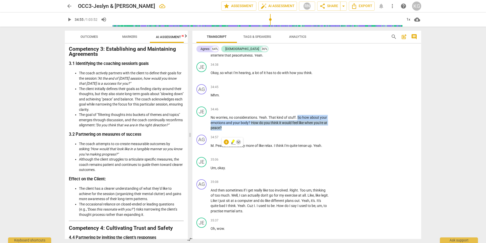
click at [239, 141] on span "keyboard_arrow_down" at bounding box center [239, 142] width 6 height 6
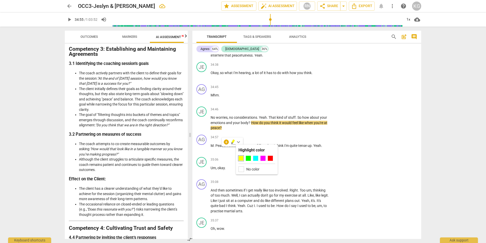
click at [241, 156] on div at bounding box center [241, 157] width 5 height 5
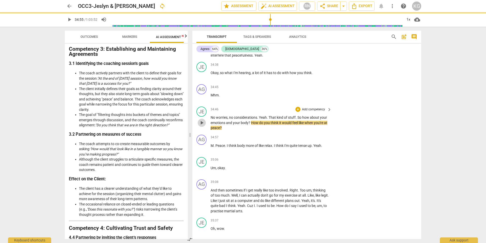
click at [204, 126] on span "play_arrow" at bounding box center [202, 123] width 6 height 6
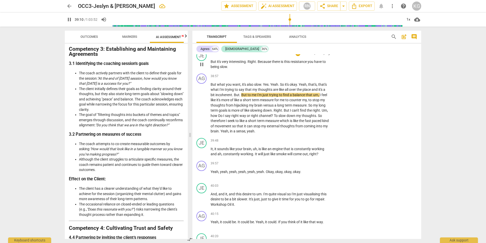
scroll to position [5551, 0]
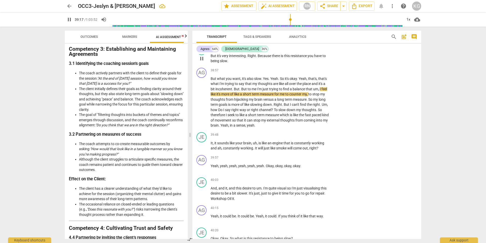
type input "2358"
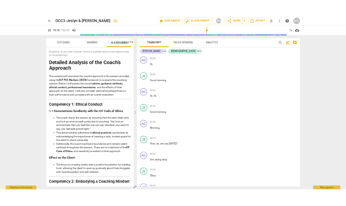
scroll to position [5551, 0]
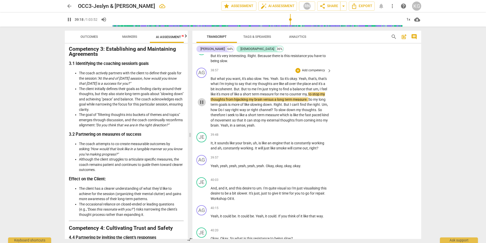
click at [205, 105] on span "pause" at bounding box center [202, 102] width 8 height 6
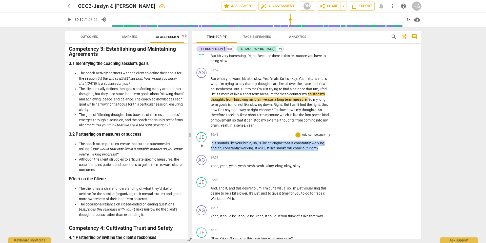
drag, startPoint x: 212, startPoint y: 168, endPoint x: 326, endPoint y: 175, distance: 114.4
click at [326, 151] on p "It , it sounds like your brain , uh , is like an engine that is constantly work…" at bounding box center [270, 145] width 119 height 10
click at [337, 166] on span "keyboard_arrow_down" at bounding box center [336, 167] width 6 height 6
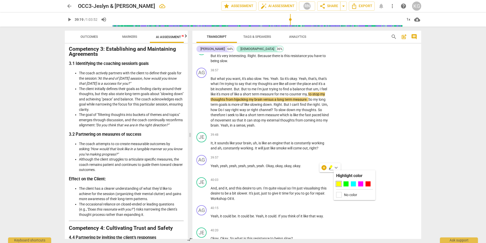
click at [340, 181] on div at bounding box center [338, 183] width 5 height 5
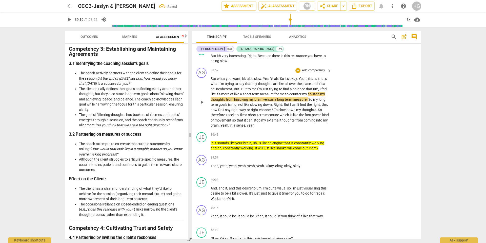
click at [203, 105] on span "play_arrow" at bounding box center [202, 102] width 6 height 6
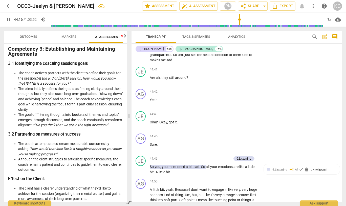
scroll to position [6468, 0]
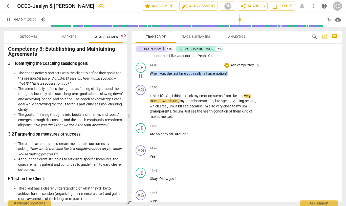
drag, startPoint x: 235, startPoint y: 117, endPoint x: 163, endPoint y: 115, distance: 72.7
click at [149, 83] on div "JE play_arrow pause 44:01 + Add competency keyboard_arrow_right When was the la…" at bounding box center [237, 72] width 211 height 22
click at [246, 109] on span "keyboard_arrow_down" at bounding box center [245, 109] width 6 height 6
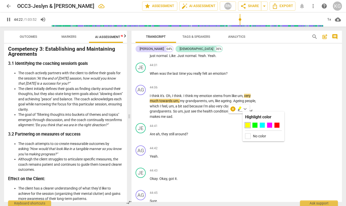
click at [247, 127] on div at bounding box center [247, 125] width 5 height 5
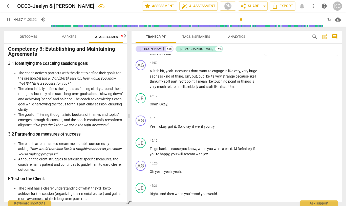
scroll to position [6644, 0]
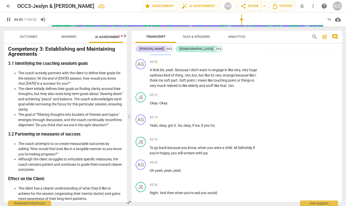
drag, startPoint x: 203, startPoint y: 89, endPoint x: 202, endPoint y: 92, distance: 3.8
click at [202, 55] on p "So you , you mentioned a bit sad . So all your emotions are like a little bit .…" at bounding box center [204, 50] width 108 height 10
click at [189, 87] on span "keyboard_arrow_down" at bounding box center [188, 88] width 6 height 6
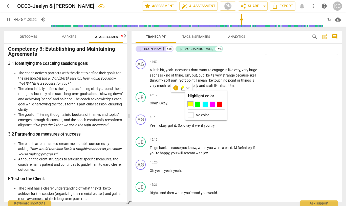
click at [190, 101] on div "Highlight color No color" at bounding box center [207, 105] width 42 height 30
click at [264, 90] on div "AG play_arrow pause 44:50 + Add competency keyboard_arrow_right A little bit , …" at bounding box center [237, 73] width 211 height 33
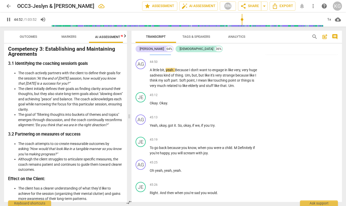
drag, startPoint x: 208, startPoint y: 89, endPoint x: 172, endPoint y: 97, distance: 36.5
click at [172, 55] on p "So you , you mentioned a bit sad . So all your emotions are like a little bit .…" at bounding box center [204, 50] width 108 height 10
click at [183, 89] on icon "button" at bounding box center [183, 88] width 5 height 6
click at [165, 54] on span "little" at bounding box center [162, 52] width 7 height 4
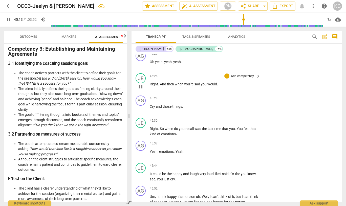
scroll to position [6751, 0]
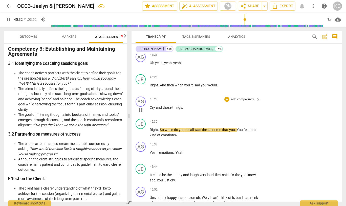
drag, startPoint x: 143, startPoint y: 136, endPoint x: 168, endPoint y: 152, distance: 30.6
click at [143, 91] on span "pause" at bounding box center [141, 88] width 6 height 6
type input "2732"
